Goal: Information Seeking & Learning: Stay updated

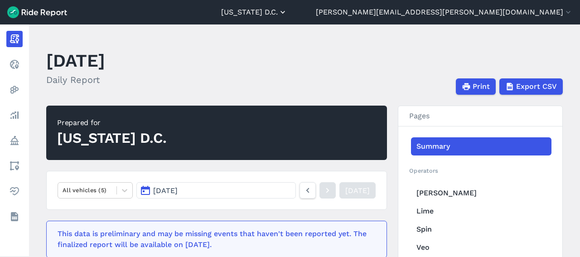
click at [287, 10] on button "[US_STATE] D.C." at bounding box center [254, 12] width 66 height 11
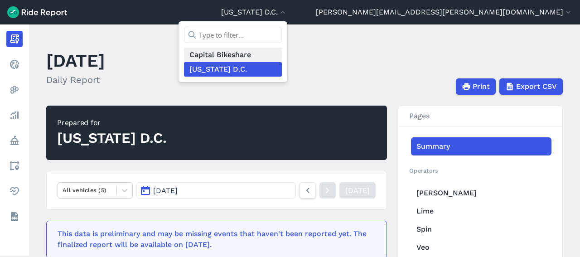
click at [282, 61] on link "Capital Bikeshare" at bounding box center [233, 55] width 98 height 15
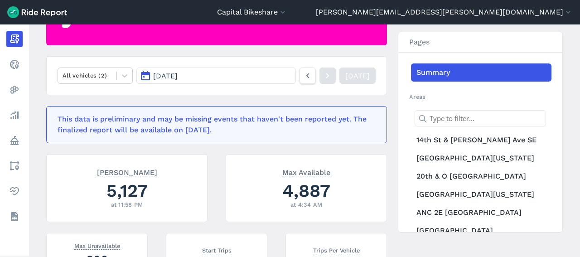
scroll to position [102, 0]
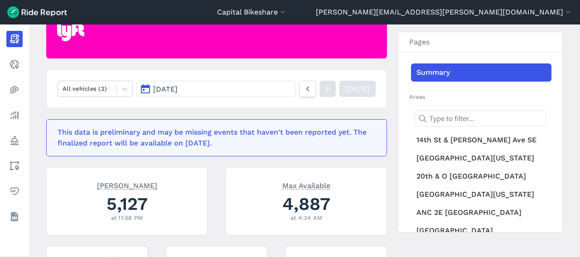
click at [263, 92] on button "[DATE]" at bounding box center [216, 89] width 160 height 16
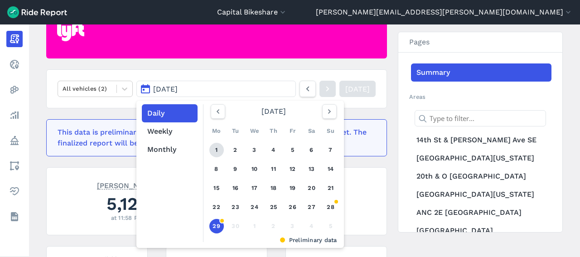
click at [214, 150] on link "1" at bounding box center [216, 150] width 15 height 15
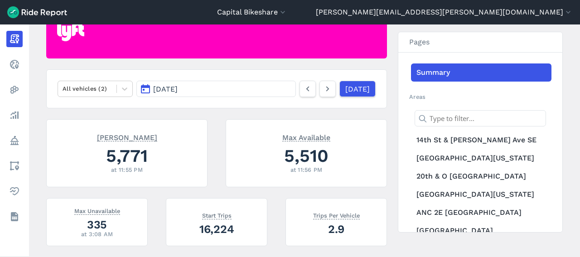
click at [193, 86] on button "[DATE]" at bounding box center [216, 89] width 160 height 16
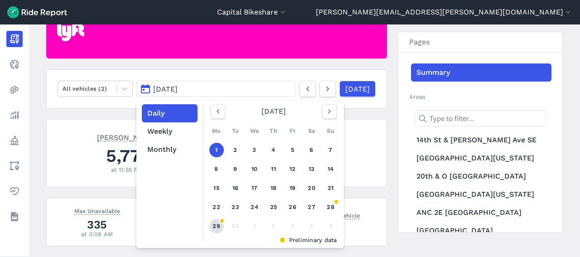
click at [212, 227] on link "29" at bounding box center [216, 226] width 15 height 15
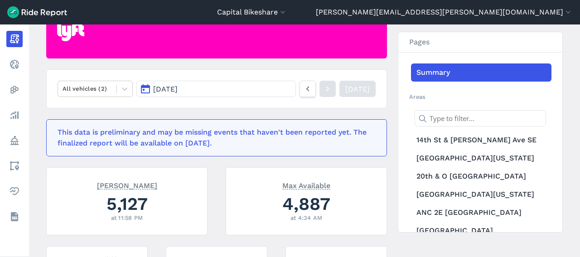
click at [171, 91] on span "[DATE]" at bounding box center [165, 89] width 24 height 9
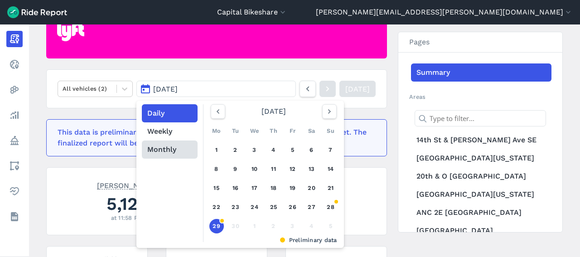
click at [171, 149] on button "Monthly" at bounding box center [170, 150] width 56 height 18
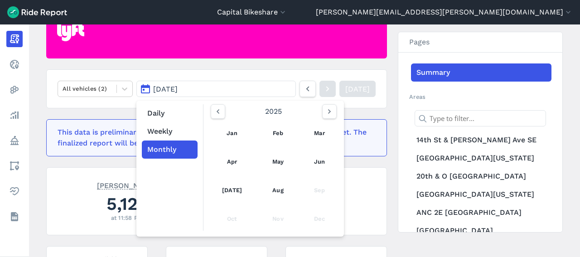
click at [326, 192] on div "Sep" at bounding box center [319, 191] width 31 height 22
click at [163, 131] on button "Weekly" at bounding box center [170, 131] width 56 height 18
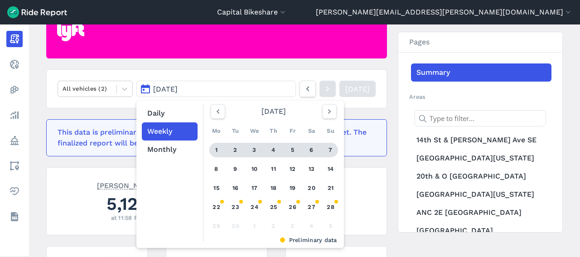
click at [254, 146] on div "3" at bounding box center [255, 150] width 15 height 15
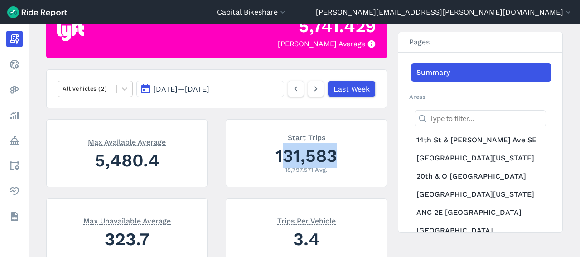
drag, startPoint x: 276, startPoint y: 161, endPoint x: 333, endPoint y: 156, distance: 57.8
click at [333, 156] on div "131,583" at bounding box center [306, 155] width 139 height 25
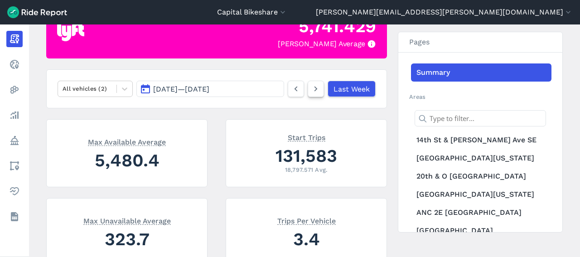
click at [311, 88] on icon at bounding box center [316, 88] width 10 height 11
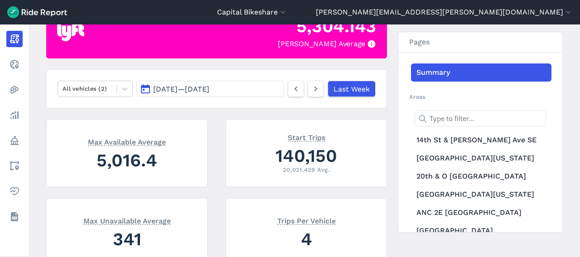
click at [302, 156] on div "140,150" at bounding box center [306, 155] width 139 height 25
click at [311, 92] on icon at bounding box center [316, 88] width 10 height 11
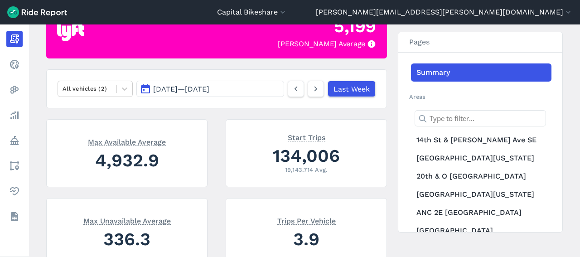
click at [287, 166] on div "19,143.714 Avg." at bounding box center [306, 170] width 139 height 9
click at [283, 157] on div "134,006" at bounding box center [306, 155] width 139 height 25
click at [317, 92] on link at bounding box center [316, 89] width 16 height 16
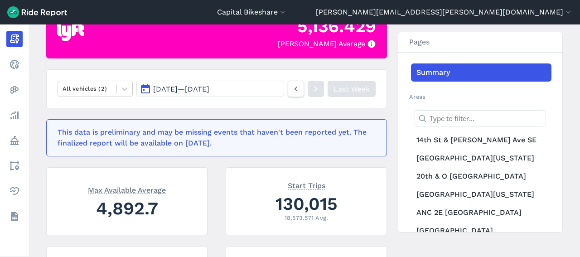
click at [226, 186] on div "Start Trips 130,015 18,573.571 Avg." at bounding box center [306, 201] width 161 height 68
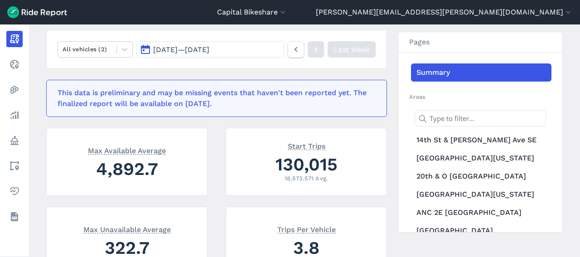
scroll to position [152, 0]
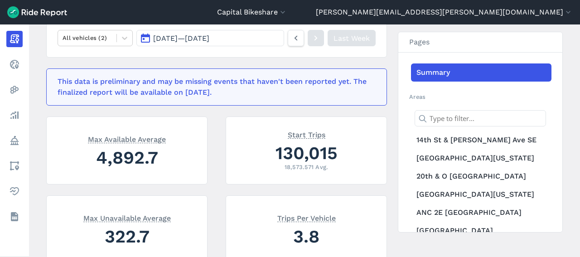
click at [291, 151] on div "130,015" at bounding box center [306, 153] width 139 height 25
click at [253, 122] on div "Start Trips 130,015 18,573.571 Avg." at bounding box center [306, 151] width 161 height 68
click at [153, 39] on span "[DATE] — [DATE]" at bounding box center [181, 38] width 56 height 9
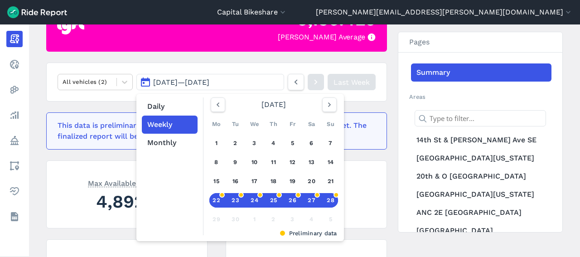
scroll to position [102, 0]
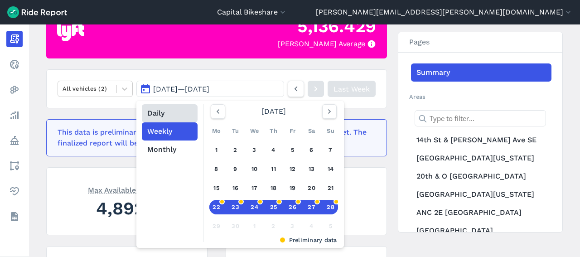
click at [168, 116] on button "Daily" at bounding box center [170, 113] width 56 height 18
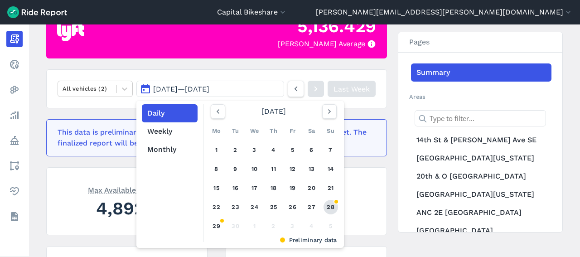
click at [326, 212] on link "28" at bounding box center [331, 207] width 15 height 15
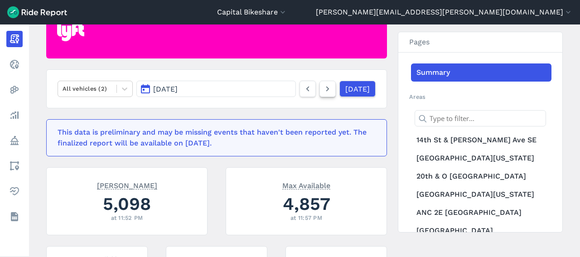
click at [320, 84] on link at bounding box center [328, 89] width 16 height 16
click at [297, 207] on div "4,887" at bounding box center [306, 203] width 139 height 25
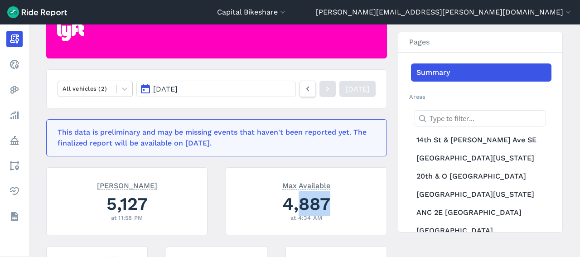
click at [297, 207] on div "4,887" at bounding box center [306, 203] width 139 height 25
click at [303, 89] on icon at bounding box center [308, 88] width 10 height 11
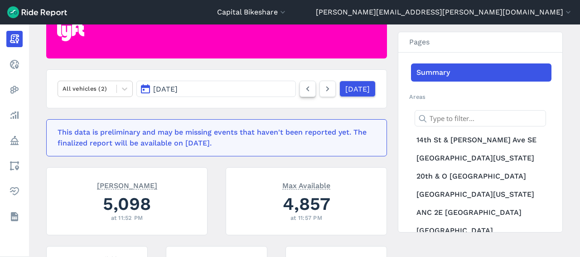
click at [303, 89] on icon at bounding box center [308, 88] width 10 height 11
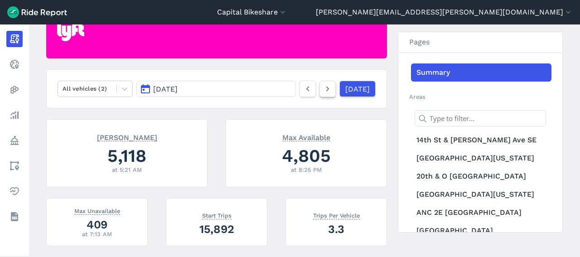
click at [326, 91] on use at bounding box center [327, 89] width 3 height 5
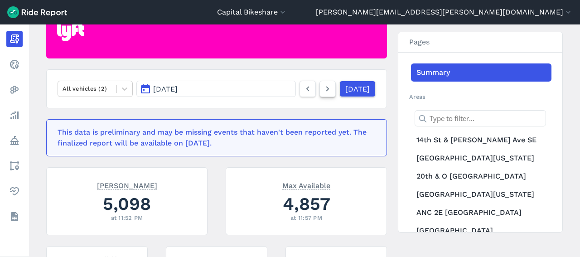
click at [326, 91] on use at bounding box center [327, 89] width 3 height 5
click at [300, 96] on link at bounding box center [308, 89] width 16 height 16
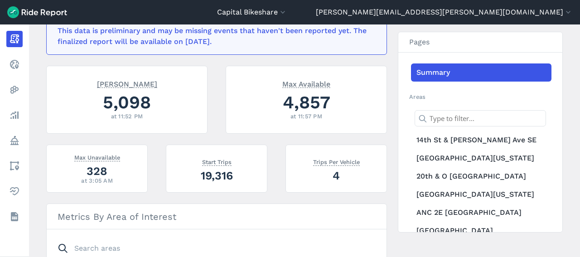
scroll to position [152, 0]
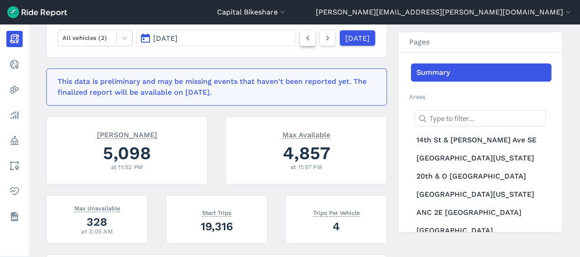
click at [300, 44] on link at bounding box center [308, 38] width 16 height 16
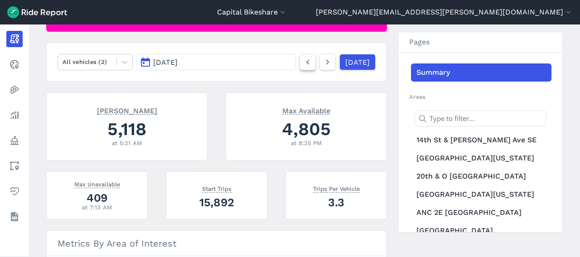
click at [303, 66] on icon at bounding box center [308, 62] width 10 height 11
click at [173, 62] on span "[DATE]" at bounding box center [165, 62] width 24 height 9
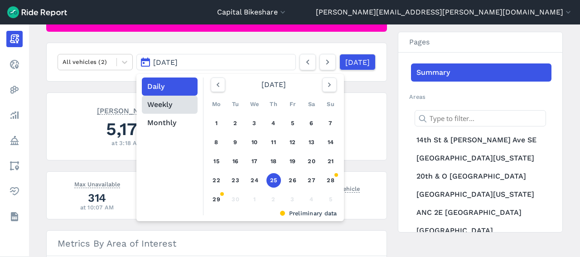
click at [173, 106] on button "Weekly" at bounding box center [170, 105] width 56 height 18
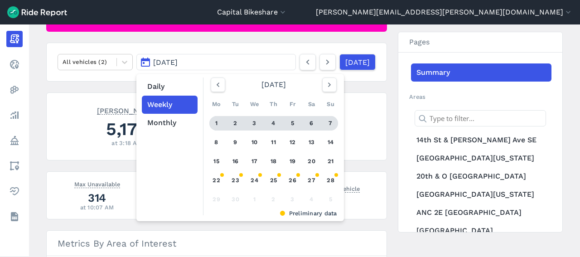
click at [255, 121] on div "3" at bounding box center [255, 123] width 15 height 15
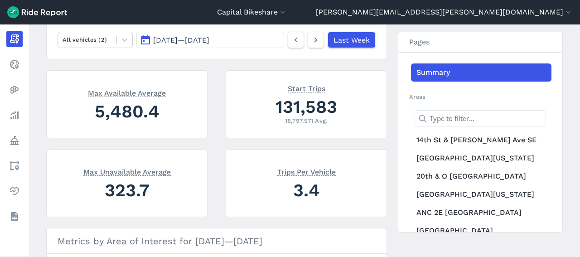
scroll to position [128, 0]
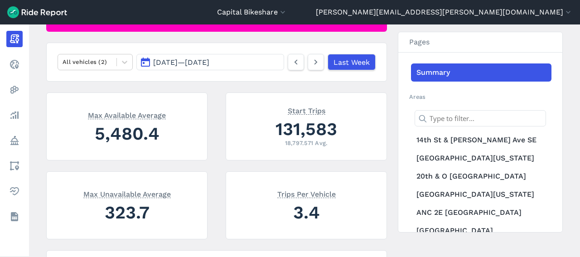
click at [279, 132] on div "131,583" at bounding box center [306, 129] width 139 height 25
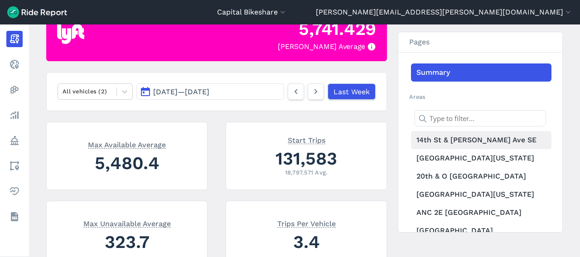
scroll to position [78, 0]
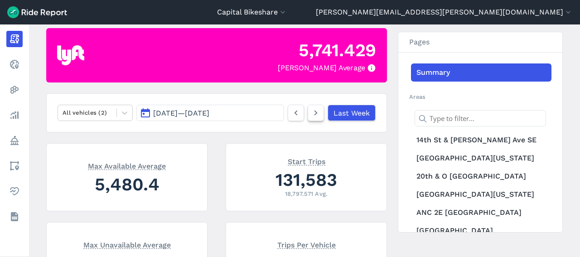
click at [317, 117] on link at bounding box center [316, 113] width 16 height 16
click at [290, 174] on div "140,150" at bounding box center [306, 179] width 139 height 25
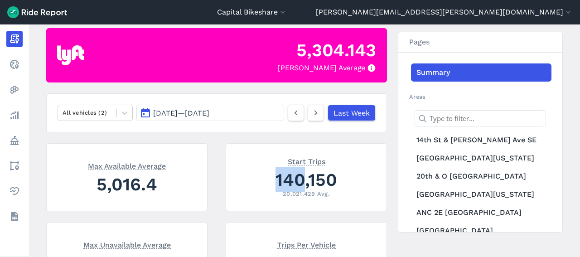
click at [290, 174] on div "140,150" at bounding box center [306, 179] width 139 height 25
click at [318, 108] on link at bounding box center [316, 113] width 16 height 16
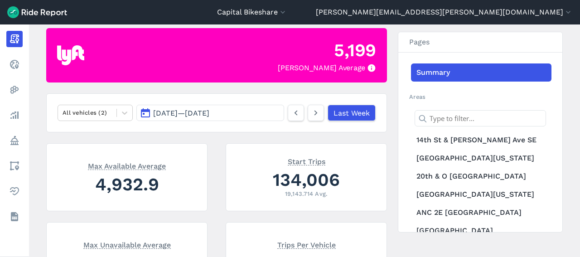
click at [308, 180] on div "134,006" at bounding box center [306, 179] width 139 height 25
click at [316, 117] on icon at bounding box center [316, 112] width 10 height 11
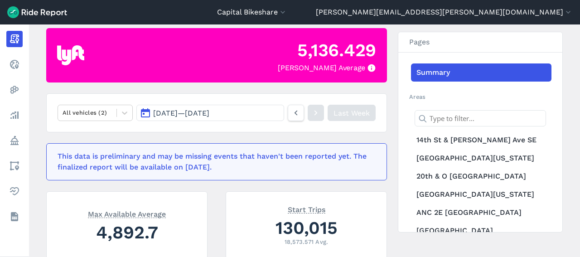
click at [293, 223] on div "130,015" at bounding box center [306, 227] width 139 height 25
click at [194, 113] on span "[DATE] — [DATE]" at bounding box center [181, 113] width 56 height 9
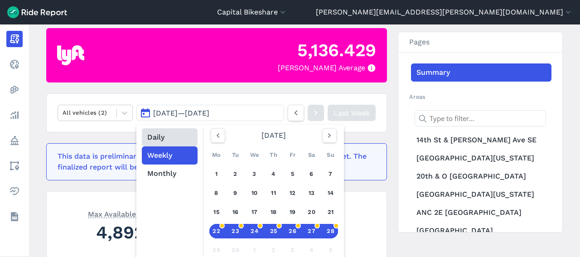
click at [162, 143] on button "Daily" at bounding box center [170, 137] width 56 height 18
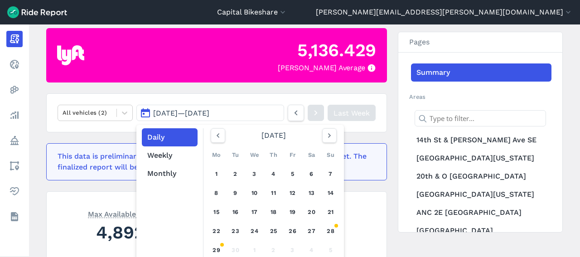
scroll to position [128, 0]
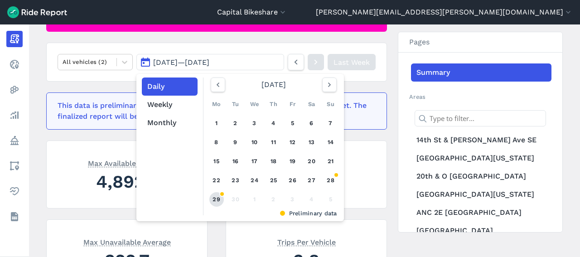
click at [213, 204] on link "29" at bounding box center [216, 199] width 15 height 15
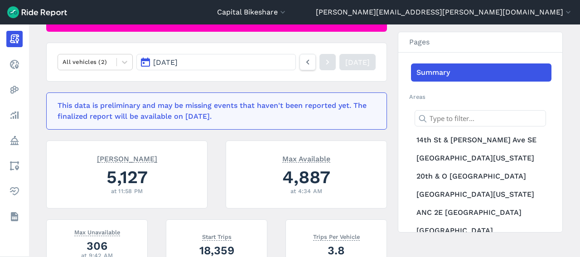
click at [309, 174] on div "4,887" at bounding box center [306, 177] width 139 height 25
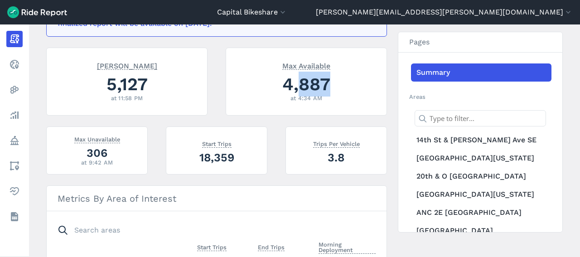
scroll to position [230, 0]
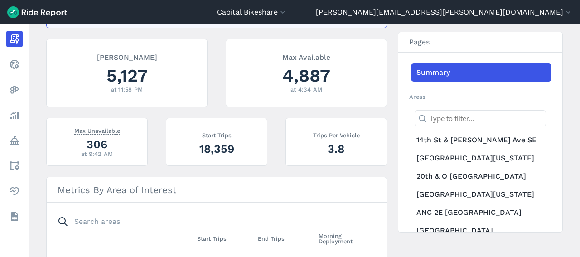
click at [207, 146] on div "18,359" at bounding box center [216, 149] width 79 height 16
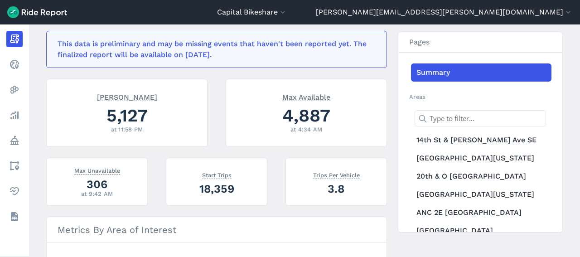
scroll to position [128, 0]
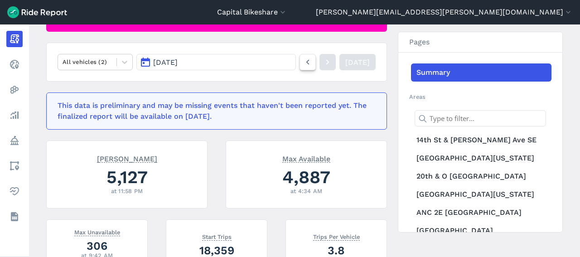
click at [303, 66] on icon at bounding box center [308, 62] width 10 height 11
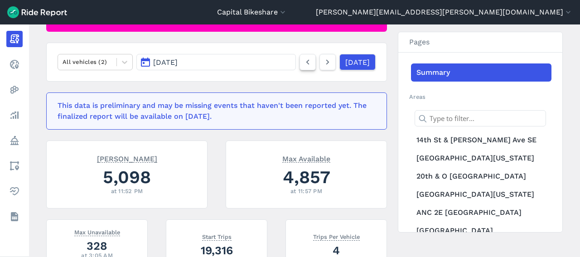
click at [303, 66] on icon at bounding box center [308, 62] width 10 height 11
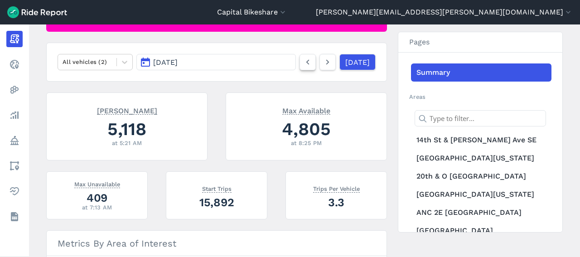
click at [303, 66] on icon at bounding box center [308, 62] width 10 height 11
click at [302, 66] on link at bounding box center [308, 62] width 16 height 16
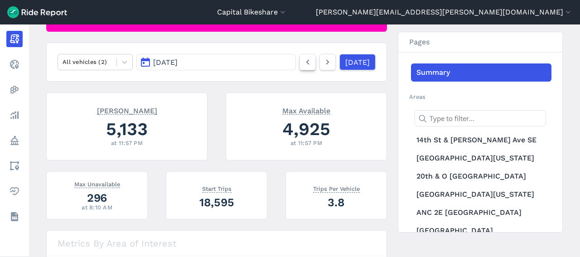
click at [302, 66] on link at bounding box center [308, 62] width 16 height 16
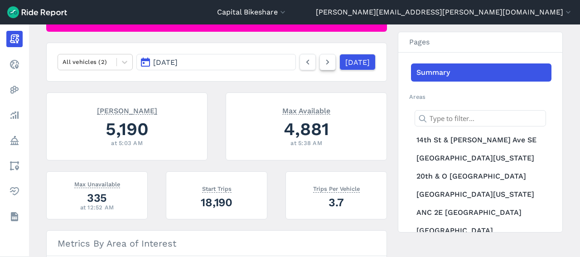
click at [320, 67] on link at bounding box center [328, 62] width 16 height 16
click at [323, 67] on icon at bounding box center [328, 62] width 10 height 11
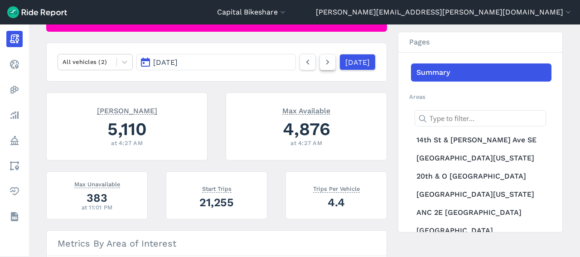
click at [323, 67] on icon at bounding box center [328, 62] width 10 height 11
click at [145, 59] on button "[DATE]" at bounding box center [216, 62] width 160 height 16
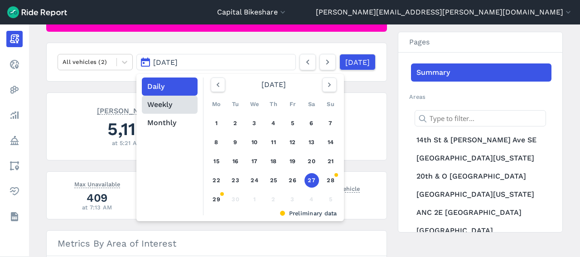
click at [180, 106] on button "Weekly" at bounding box center [170, 105] width 56 height 18
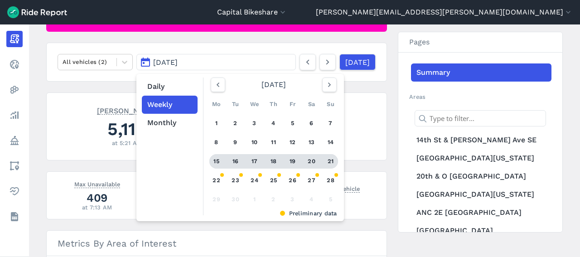
click at [224, 166] on link "15 16 17 18 19 20 21" at bounding box center [273, 161] width 129 height 15
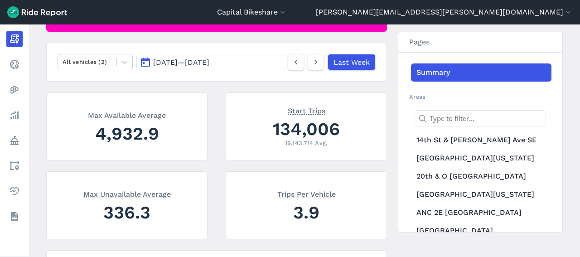
click at [142, 63] on button "[DATE] — [DATE]" at bounding box center [210, 62] width 148 height 16
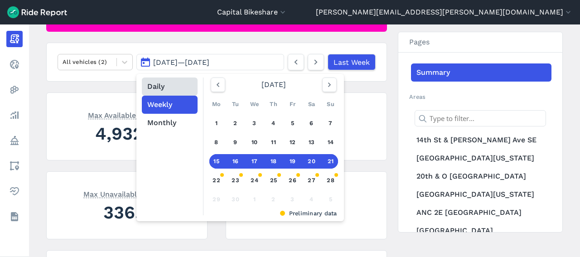
click at [161, 91] on button "Daily" at bounding box center [170, 87] width 56 height 18
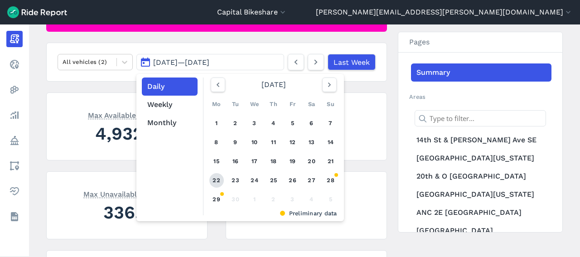
click at [215, 180] on link "22" at bounding box center [216, 180] width 15 height 15
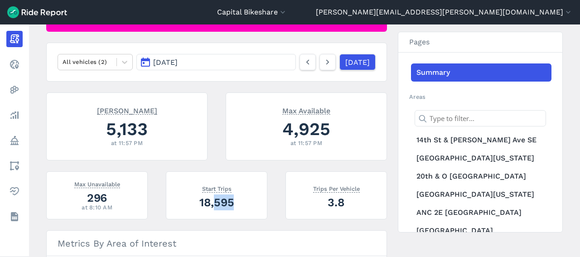
drag, startPoint x: 236, startPoint y: 198, endPoint x: 211, endPoint y: 203, distance: 25.4
click at [212, 203] on div "18,595" at bounding box center [216, 203] width 79 height 16
click at [211, 203] on div "18,595" at bounding box center [216, 203] width 79 height 16
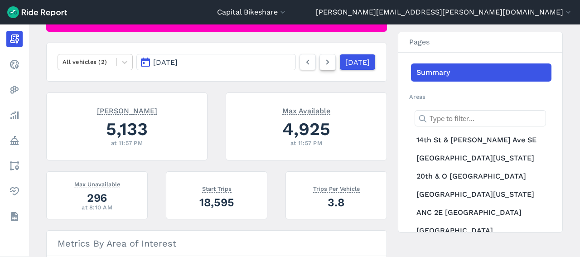
click at [323, 63] on icon at bounding box center [328, 62] width 10 height 11
click at [213, 201] on div "18,851" at bounding box center [216, 203] width 79 height 16
click at [323, 65] on icon at bounding box center [328, 62] width 10 height 11
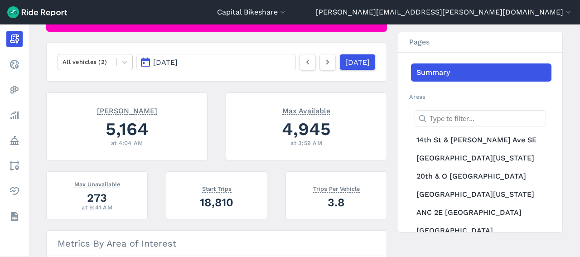
click at [214, 205] on div "18,810" at bounding box center [216, 203] width 79 height 16
click at [323, 67] on icon at bounding box center [328, 62] width 10 height 11
click at [216, 205] on div "17,296" at bounding box center [216, 203] width 79 height 16
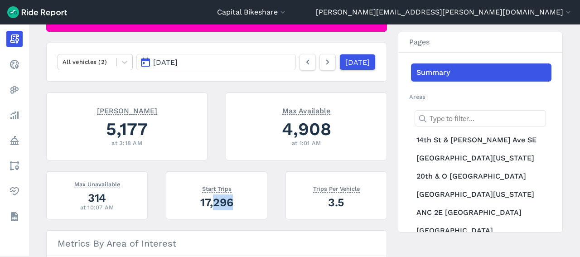
click at [216, 205] on div "17,296" at bounding box center [216, 203] width 79 height 16
click at [323, 63] on icon at bounding box center [328, 62] width 10 height 11
click at [209, 204] on div "21,255" at bounding box center [216, 203] width 79 height 16
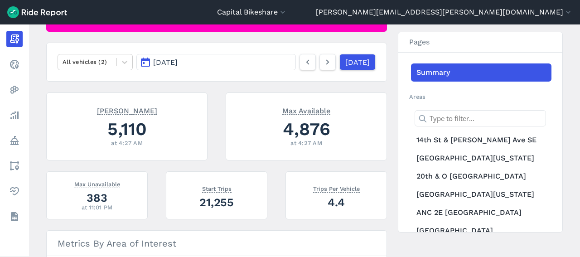
click at [209, 204] on div "21,255" at bounding box center [216, 203] width 79 height 16
click at [323, 65] on icon at bounding box center [328, 62] width 10 height 11
click at [209, 200] on div "15,892" at bounding box center [216, 203] width 79 height 16
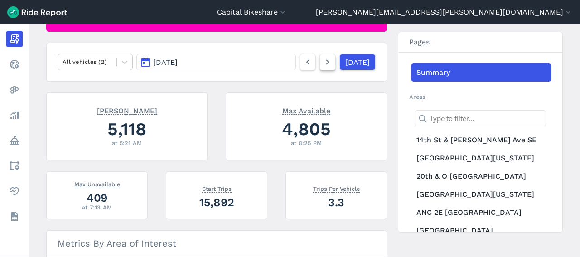
click at [323, 64] on icon at bounding box center [328, 62] width 10 height 11
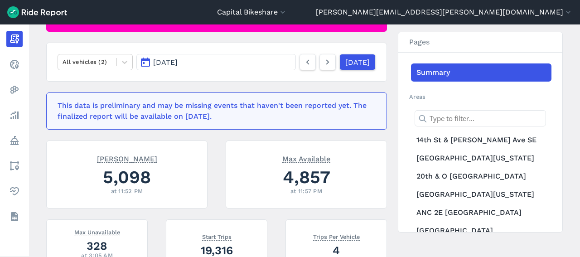
click at [203, 253] on div "19,316" at bounding box center [216, 251] width 79 height 16
click at [323, 67] on icon at bounding box center [328, 62] width 10 height 11
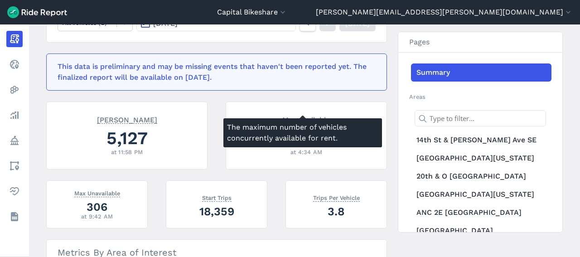
scroll to position [179, 0]
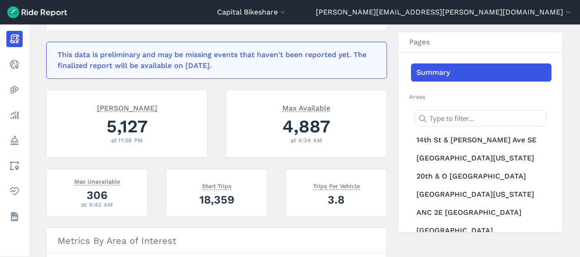
click at [219, 202] on div "18,359" at bounding box center [216, 200] width 79 height 16
click at [196, 116] on div "[PERSON_NAME] 5,127 at 11:58 PM" at bounding box center [126, 124] width 161 height 68
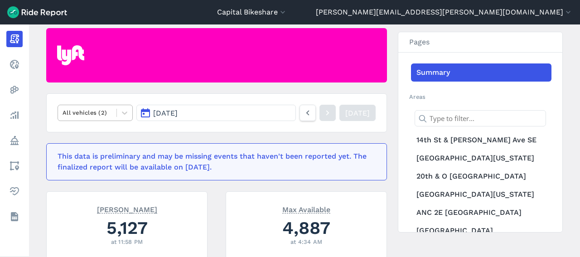
click at [110, 114] on div "All vehicles (2)" at bounding box center [87, 113] width 58 height 14
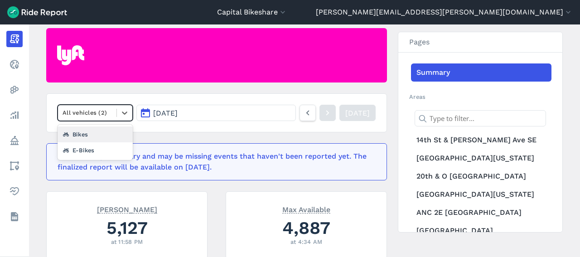
click at [167, 118] on button "[DATE]" at bounding box center [216, 113] width 160 height 16
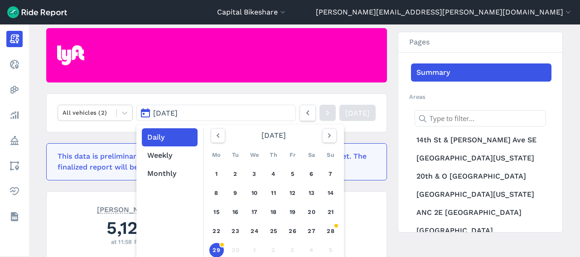
click at [136, 112] on button "[DATE]" at bounding box center [216, 113] width 160 height 16
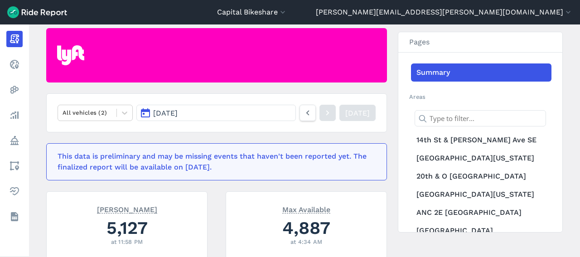
click at [136, 112] on button "[DATE]" at bounding box center [216, 113] width 160 height 16
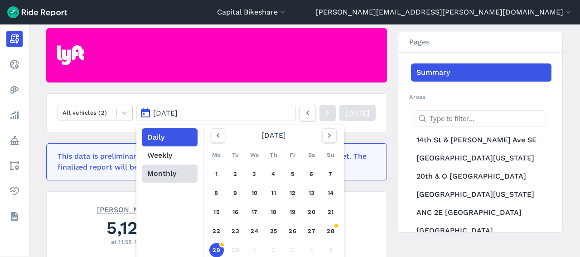
click at [152, 166] on button "Monthly" at bounding box center [170, 174] width 56 height 18
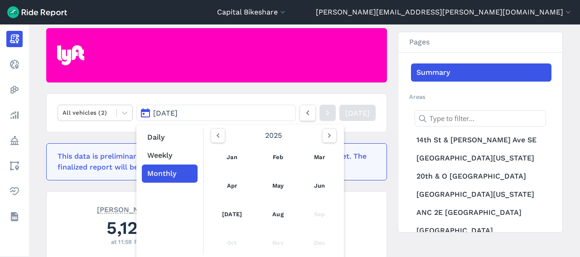
click at [306, 213] on div "Sep" at bounding box center [319, 215] width 31 height 22
click at [310, 214] on div "Sep" at bounding box center [319, 215] width 31 height 22
click at [171, 153] on button "Weekly" at bounding box center [170, 155] width 56 height 18
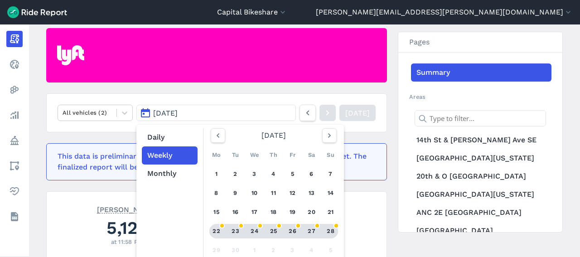
click at [325, 229] on div "28" at bounding box center [331, 231] width 15 height 15
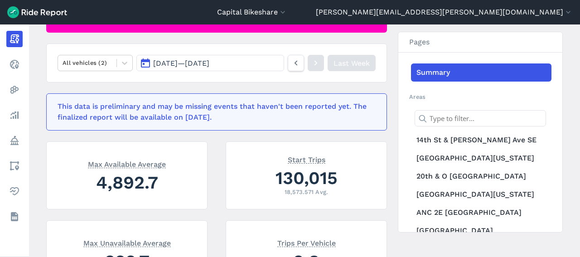
scroll to position [128, 0]
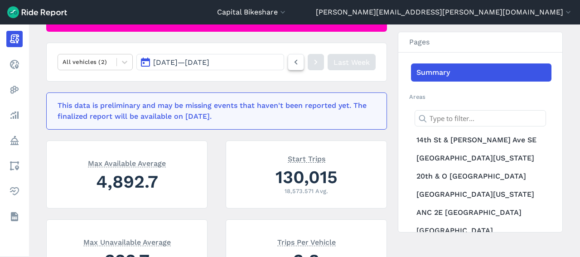
click at [291, 65] on icon at bounding box center [296, 62] width 10 height 11
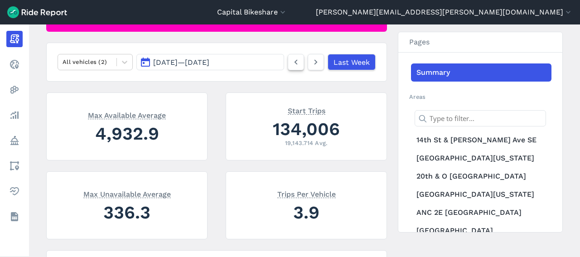
click at [291, 65] on icon at bounding box center [296, 62] width 10 height 11
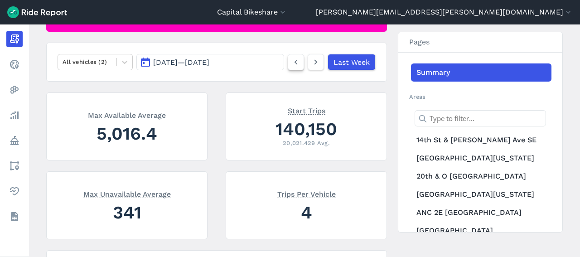
click at [291, 65] on icon at bounding box center [296, 62] width 10 height 11
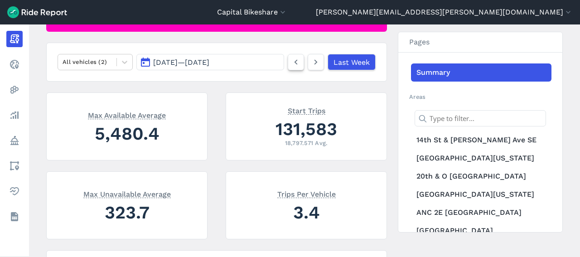
click at [291, 65] on icon at bounding box center [296, 62] width 10 height 11
click at [314, 66] on icon at bounding box center [316, 62] width 10 height 11
